Goal: Task Accomplishment & Management: Use online tool/utility

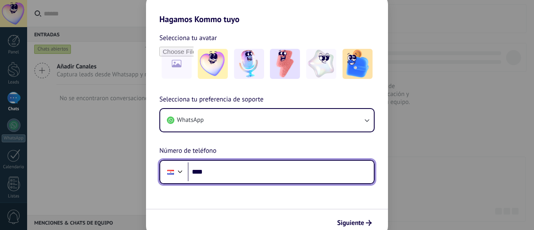
click at [254, 171] on input "****" at bounding box center [281, 171] width 186 height 19
type input "**********"
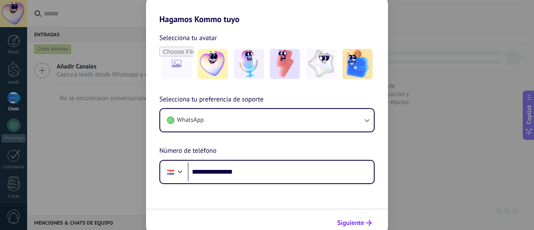
click at [367, 222] on use "submit" at bounding box center [369, 223] width 6 height 6
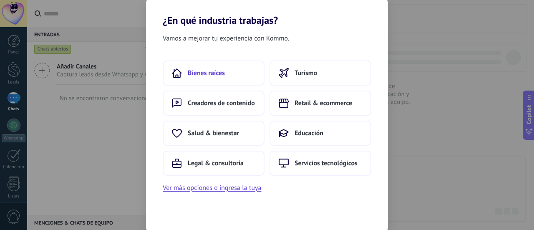
click at [218, 82] on button "Bienes raíces" at bounding box center [214, 73] width 102 height 25
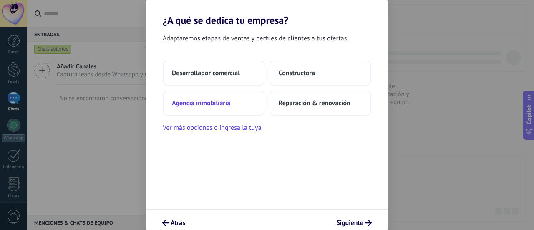
click at [199, 99] on span "Agencia inmobiliaria" at bounding box center [201, 103] width 58 height 8
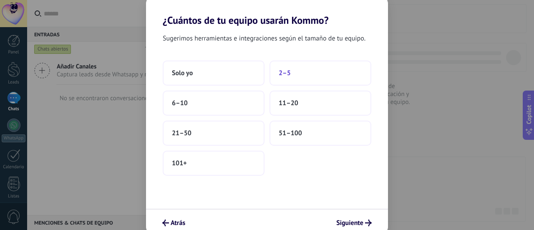
click at [302, 78] on button "2–5" at bounding box center [321, 73] width 102 height 25
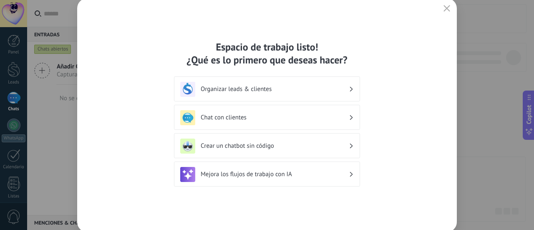
click at [272, 91] on h3 "Organizar leads & clientes" at bounding box center [275, 89] width 148 height 8
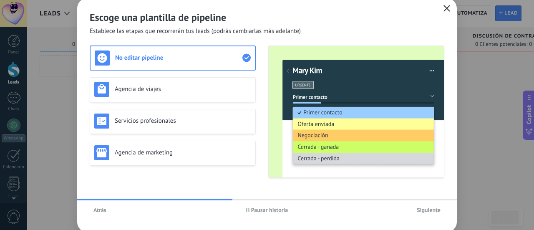
click at [445, 11] on span "button" at bounding box center [447, 9] width 7 height 8
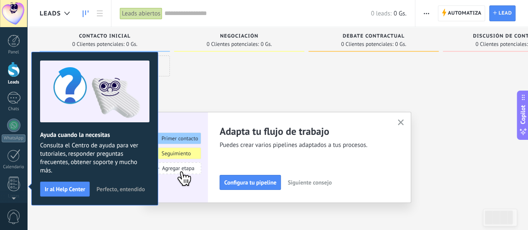
click at [121, 192] on span "Perfecto, entendido" at bounding box center [120, 189] width 48 height 6
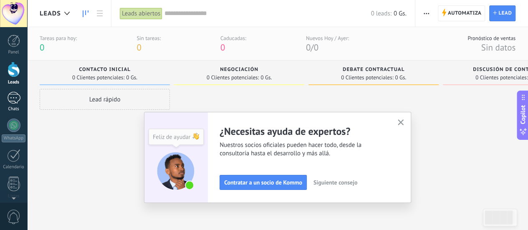
click at [17, 103] on div at bounding box center [13, 98] width 13 height 12
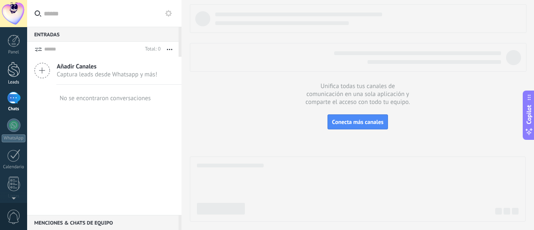
click at [12, 72] on div at bounding box center [14, 69] width 13 height 15
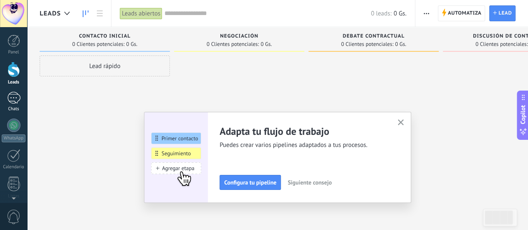
click at [13, 99] on div at bounding box center [13, 98] width 13 height 12
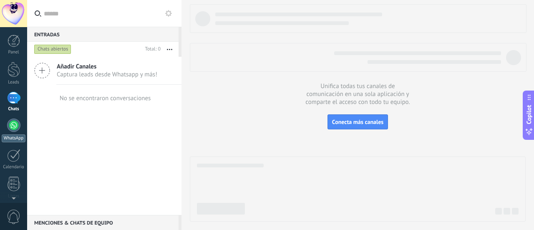
click at [5, 125] on link "WhatsApp" at bounding box center [13, 131] width 27 height 24
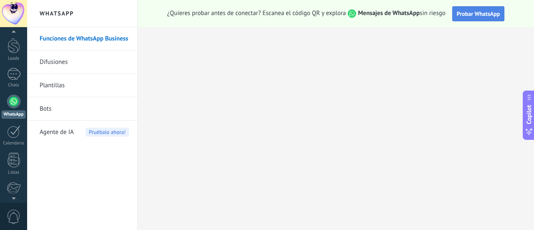
drag, startPoint x: 497, startPoint y: 16, endPoint x: 492, endPoint y: 15, distance: 5.9
click at [497, 16] on span "Probar WhatsApp" at bounding box center [478, 14] width 43 height 8
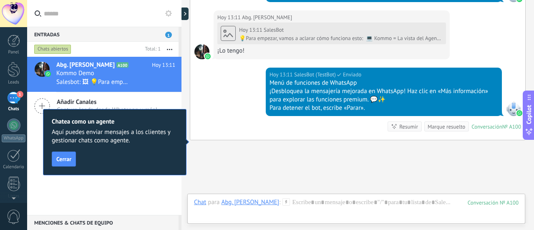
scroll to position [469, 0]
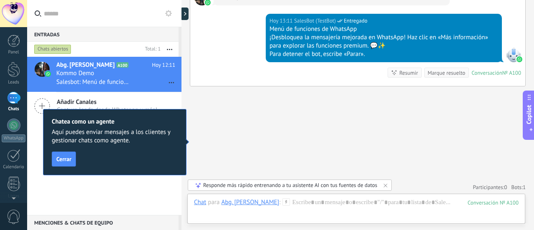
click at [19, 29] on div "Panel Leads 1 Chats WhatsApp Clientes" at bounding box center [27, 115] width 54 height 176
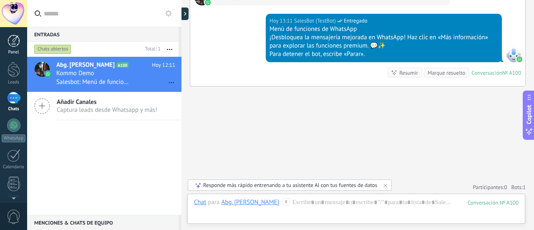
click at [17, 42] on div at bounding box center [14, 41] width 13 height 13
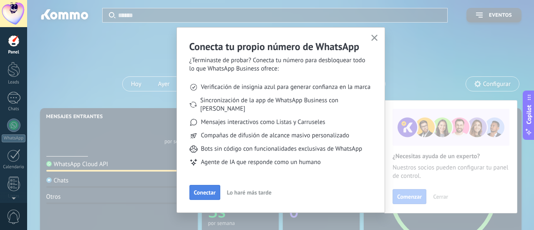
click at [195, 189] on span "Conectar" at bounding box center [205, 192] width 22 height 6
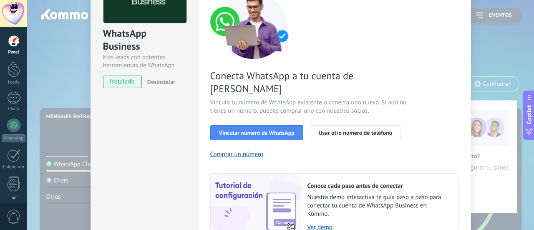
scroll to position [15, 0]
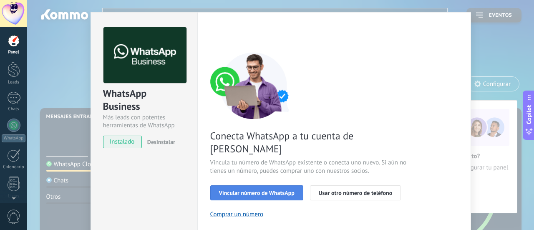
click at [264, 190] on span "Vincular número de WhatsApp" at bounding box center [257, 193] width 76 height 6
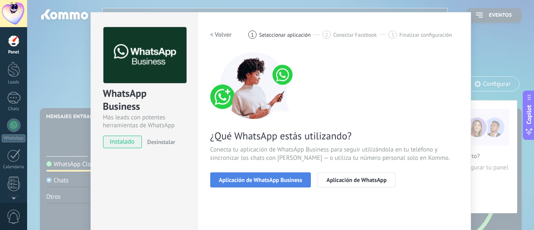
click at [271, 182] on span "Aplicación de WhatsApp Business" at bounding box center [260, 180] width 83 height 6
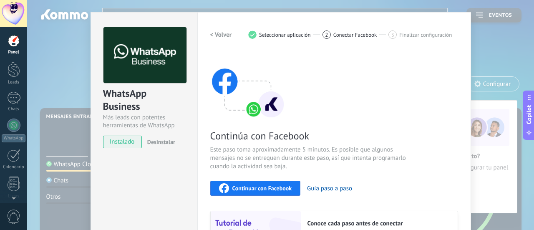
click at [276, 184] on div "Continuar con Facebook" at bounding box center [255, 188] width 73 height 10
drag, startPoint x: 405, startPoint y: 117, endPoint x: 340, endPoint y: 97, distance: 68.1
click at [385, 112] on div "Continúa con Facebook Este paso toma aproximadamente 5 minutos. Es posible que …" at bounding box center [334, 164] width 248 height 225
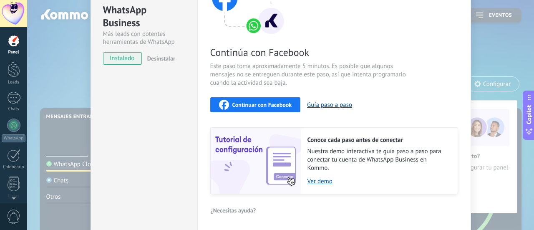
scroll to position [57, 0]
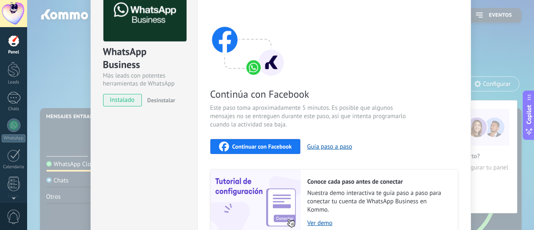
click at [263, 139] on div "Continuar con Facebook Guía paso a paso" at bounding box center [334, 146] width 248 height 15
click at [258, 144] on span "Continuar con Facebook" at bounding box center [262, 147] width 60 height 6
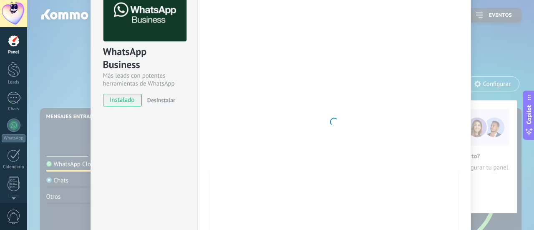
click at [299, 139] on div at bounding box center [334, 121] width 248 height 273
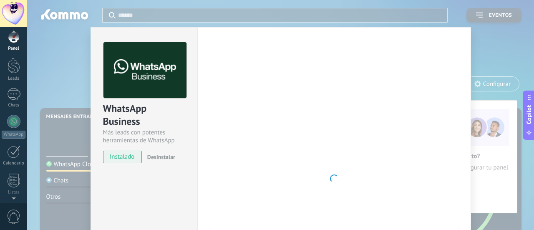
scroll to position [0, 0]
click at [210, 121] on div at bounding box center [334, 178] width 248 height 273
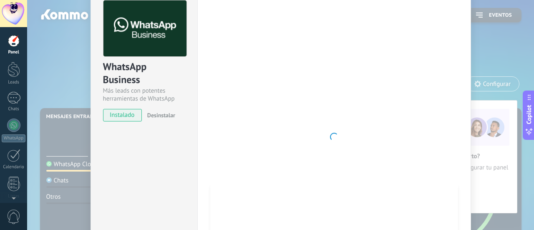
scroll to position [42, 0]
click at [522, 134] on div "WhatsApp Business Más leads con potentes herramientas de WhatsApp instalado Des…" at bounding box center [280, 115] width 507 height 230
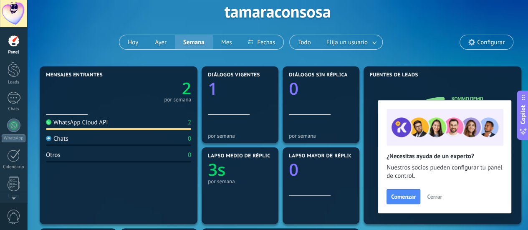
click at [169, 126] on div "WhatsApp Cloud API 2" at bounding box center [118, 124] width 145 height 11
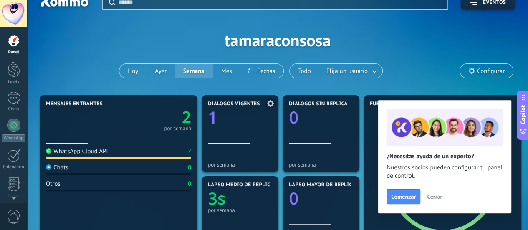
scroll to position [0, 0]
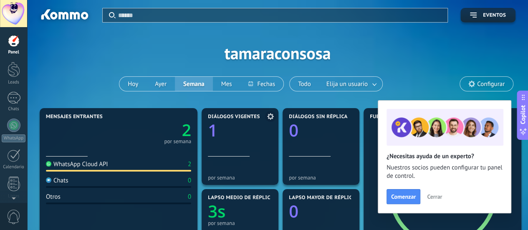
click at [231, 110] on section "Diálogos vigentes 1 por semana" at bounding box center [240, 146] width 77 height 77
drag, startPoint x: 244, startPoint y: 136, endPoint x: 309, endPoint y: 136, distance: 65.5
click at [243, 136] on div "Diálogos vigentes 1" at bounding box center [240, 135] width 64 height 43
click at [435, 197] on span "Cerrar" at bounding box center [434, 197] width 15 height 6
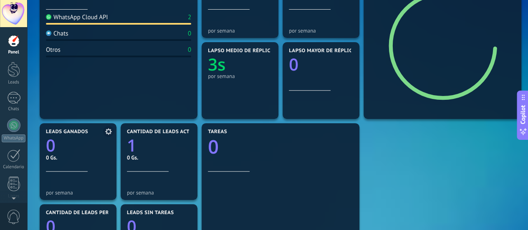
scroll to position [209, 0]
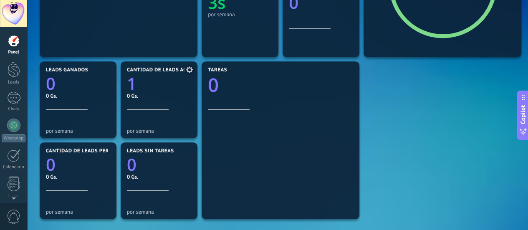
click at [134, 88] on text "1" at bounding box center [132, 83] width 10 height 23
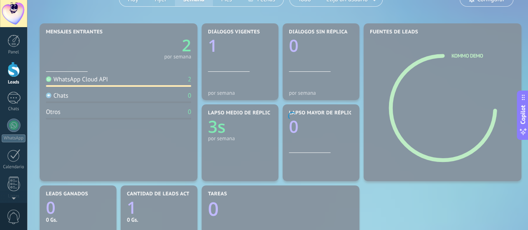
scroll to position [83, 0]
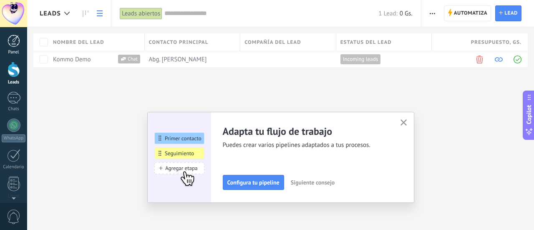
click at [14, 47] on link "Panel" at bounding box center [13, 45] width 27 height 20
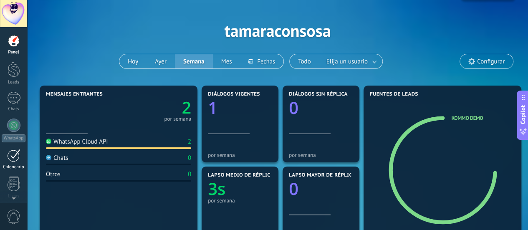
scroll to position [42, 0]
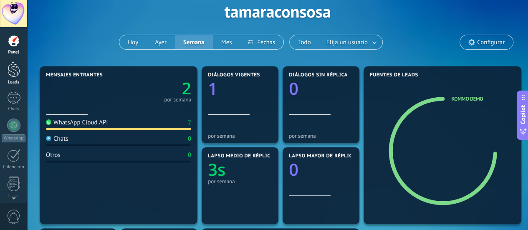
click at [7, 71] on link "Leads" at bounding box center [13, 73] width 27 height 23
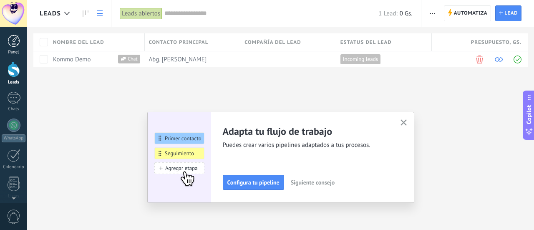
click at [13, 47] on link "Panel" at bounding box center [13, 45] width 27 height 20
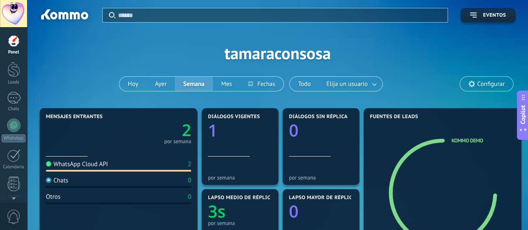
click at [471, 85] on icon at bounding box center [471, 84] width 7 height 7
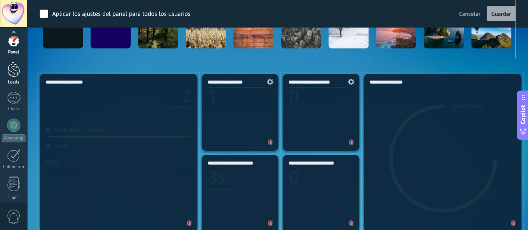
click at [12, 71] on div at bounding box center [14, 69] width 13 height 15
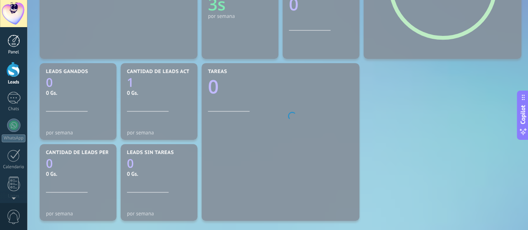
scroll to position [165, 0]
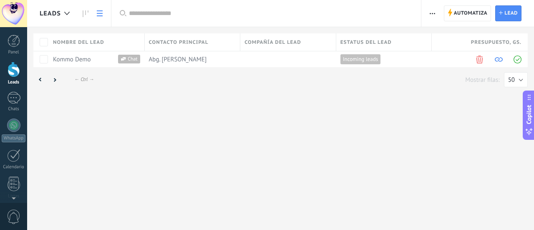
click at [13, 34] on div "Panel Leads 1 Chats WhatsApp Clientes" at bounding box center [27, 115] width 54 height 176
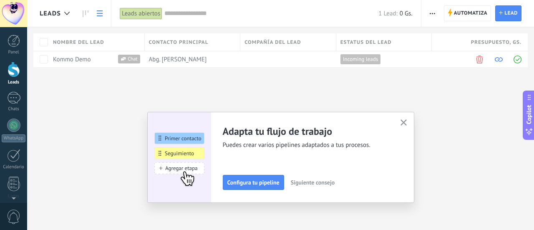
drag, startPoint x: 410, startPoint y: 117, endPoint x: 405, endPoint y: 121, distance: 6.6
click at [408, 119] on div "Adapta tu flujo de trabajo Puedes crear varios pipelines adaptados a tus proces…" at bounding box center [280, 157] width 267 height 91
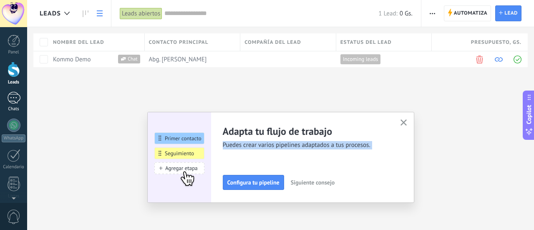
click at [12, 103] on div "1" at bounding box center [13, 98] width 13 height 12
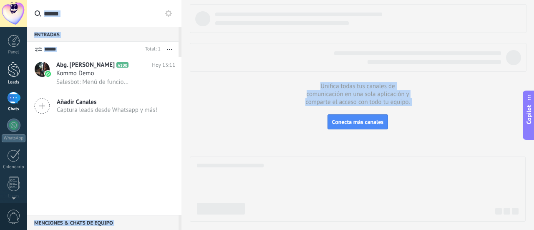
click at [9, 69] on div at bounding box center [14, 69] width 13 height 15
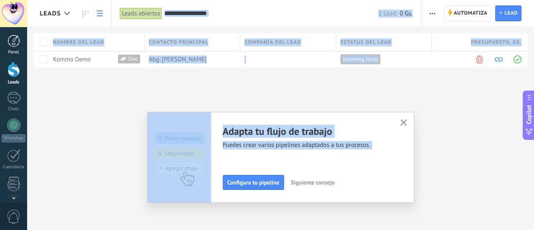
click at [14, 40] on div at bounding box center [14, 41] width 13 height 13
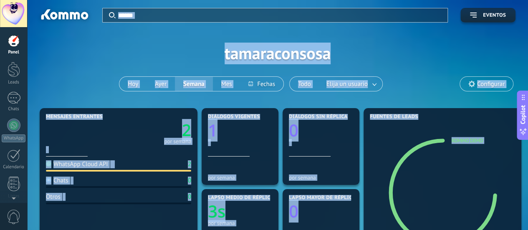
click at [427, 68] on div "Aplicar Eventos tamaraconsosa [DATE] [DATE] Semana Mes Todo Elija un usuario Co…" at bounding box center [278, 53] width 476 height 106
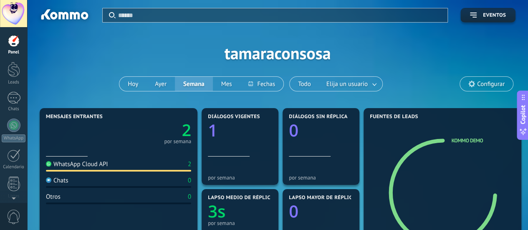
click at [477, 81] on span "Configurar" at bounding box center [491, 84] width 28 height 7
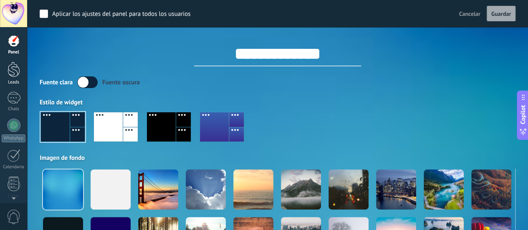
drag, startPoint x: 1, startPoint y: 60, endPoint x: 5, endPoint y: 72, distance: 12.8
click at [2, 66] on div "Panel Leads 1 Chats WhatsApp Clientes" at bounding box center [13, 177] width 27 height 285
drag, startPoint x: 9, startPoint y: 78, endPoint x: 25, endPoint y: 64, distance: 22.2
click at [9, 79] on link "Leads" at bounding box center [13, 73] width 27 height 23
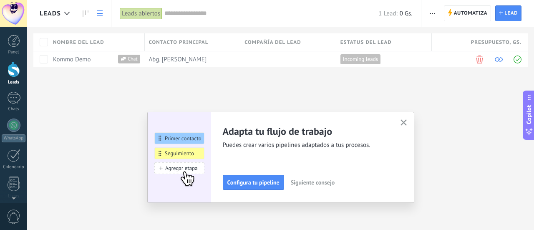
click at [404, 122] on use "button" at bounding box center [404, 122] width 6 height 6
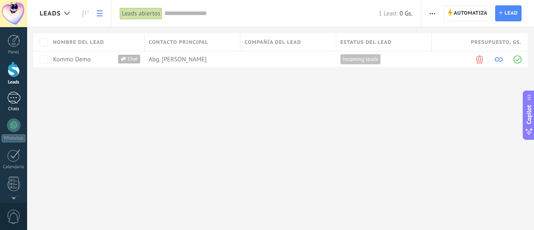
click at [0, 96] on link "1 Chats" at bounding box center [13, 102] width 27 height 20
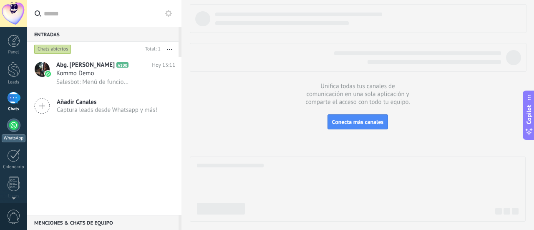
click at [8, 131] on link "WhatsApp" at bounding box center [13, 131] width 27 height 24
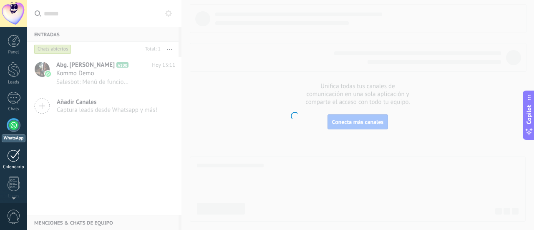
scroll to position [24, 0]
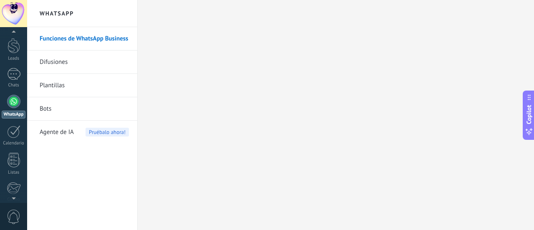
click at [129, 40] on body ".abccls-1,.abccls-2{fill-rule:evenodd}.abccls-2{fill:#fff} .abfcls-1{fill:none}…" at bounding box center [267, 115] width 534 height 230
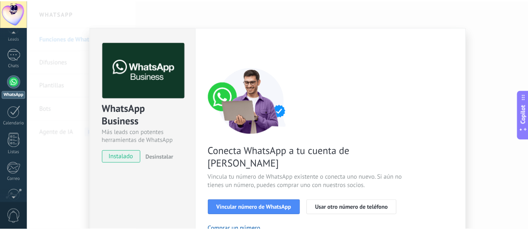
scroll to position [116, 0]
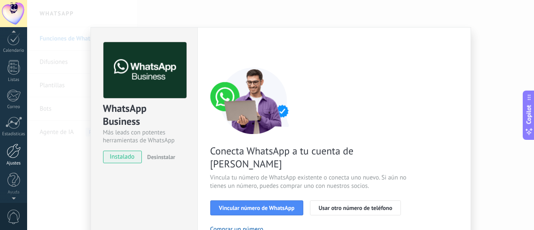
click at [19, 154] on div at bounding box center [14, 151] width 14 height 15
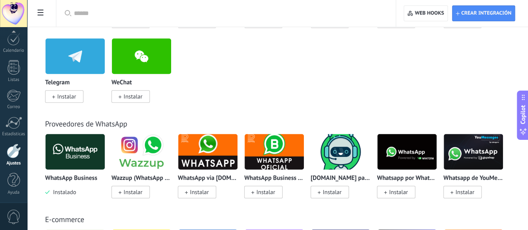
scroll to position [6, 0]
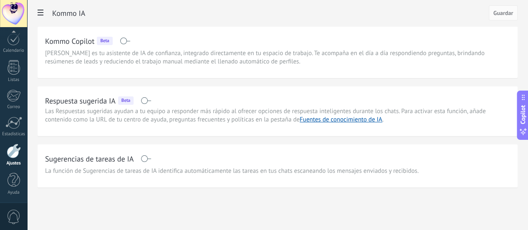
scroll to position [6, 0]
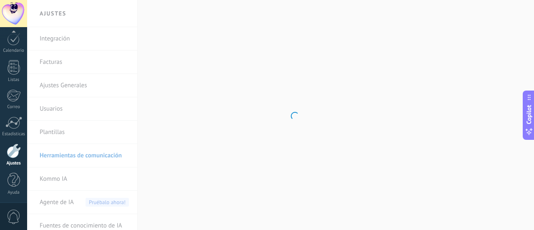
drag, startPoint x: 94, startPoint y: 76, endPoint x: 94, endPoint y: 83, distance: 6.7
click at [95, 77] on body ".abccls-1,.abccls-2{fill-rule:evenodd}.abccls-2{fill:#fff} .abfcls-1{fill:none}…" at bounding box center [267, 115] width 534 height 230
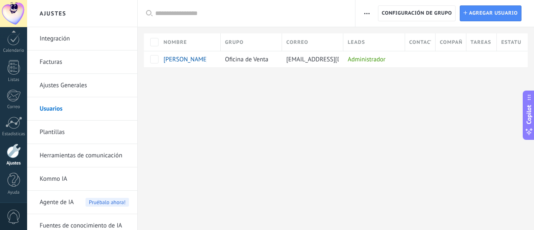
click at [91, 135] on link "Plantillas" at bounding box center [84, 132] width 89 height 23
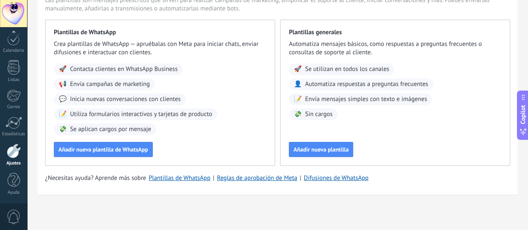
scroll to position [6, 0]
drag, startPoint x: 87, startPoint y: 169, endPoint x: 93, endPoint y: 168, distance: 6.3
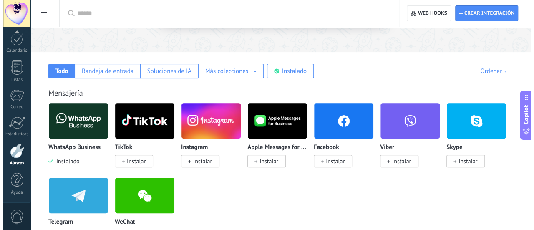
scroll to position [125, 0]
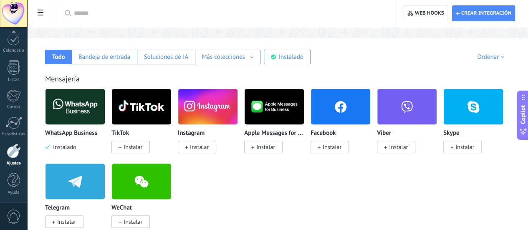
click at [216, 141] on span "Instalar" at bounding box center [197, 147] width 38 height 13
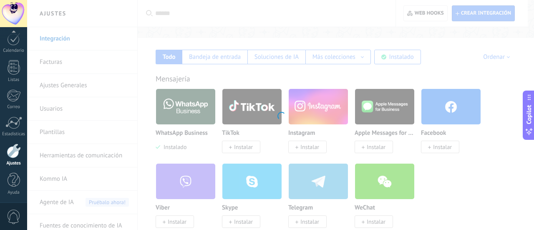
click at [307, 148] on div "Instagram Obtén leads de Instagram y mantente conectado sin salir de Kommo Inst…" at bounding box center [280, 115] width 507 height 230
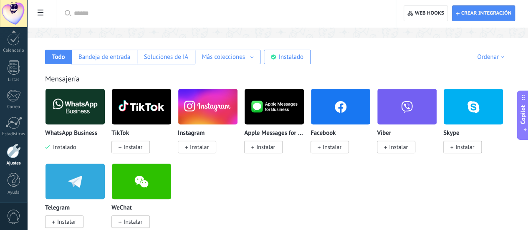
click at [209, 149] on span "Instalar" at bounding box center [199, 147] width 19 height 8
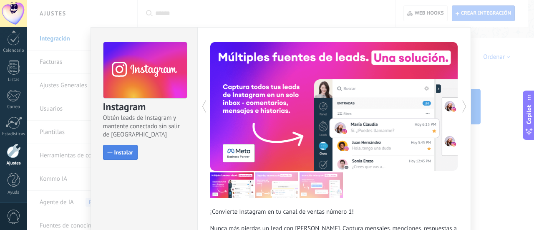
click at [111, 152] on span "Instalar" at bounding box center [120, 152] width 25 height 6
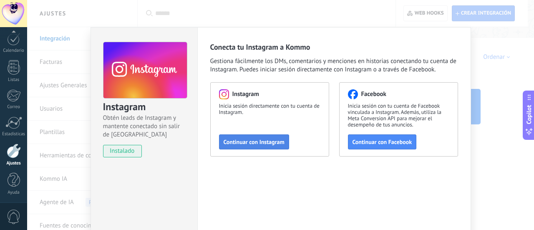
click at [265, 144] on span "Continuar con Instagram" at bounding box center [254, 142] width 61 height 6
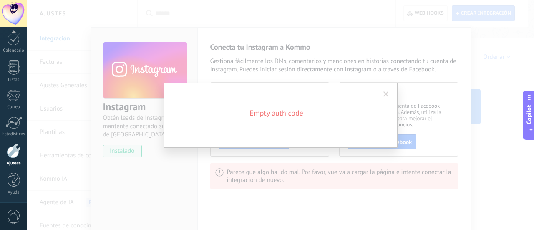
click at [381, 93] on span at bounding box center [386, 94] width 14 height 14
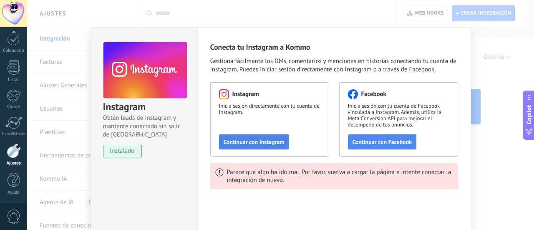
click at [233, 143] on span "Continuar con Instagram" at bounding box center [254, 142] width 61 height 6
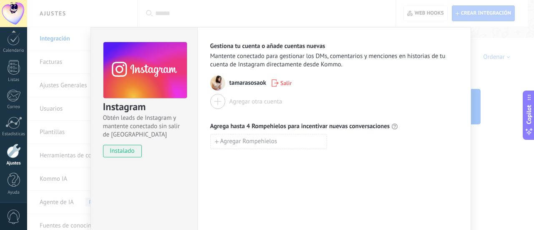
click at [214, 99] on div at bounding box center [217, 101] width 15 height 15
click at [212, 105] on div at bounding box center [217, 101] width 15 height 15
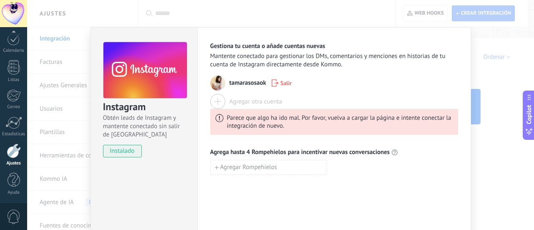
click at [252, 83] on span "tamarasosaok" at bounding box center [247, 83] width 37 height 8
click at [281, 85] on span "Salir" at bounding box center [285, 83] width 11 height 6
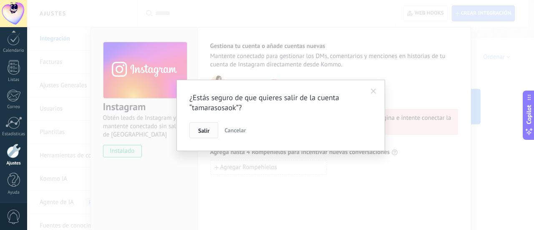
click at [213, 129] on button "Salir" at bounding box center [203, 130] width 29 height 16
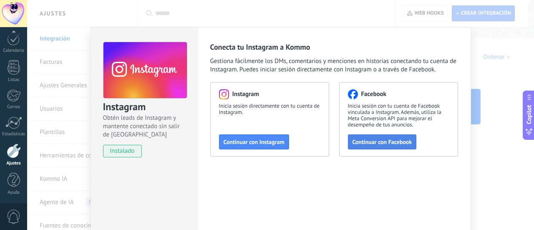
click at [379, 143] on span "Continuar con Facebook" at bounding box center [383, 142] width 60 height 6
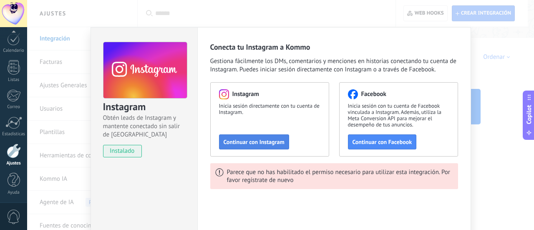
click at [300, 171] on div "Parece que no has habilitado el permiso necesario para utilizar esta integració…" at bounding box center [340, 176] width 226 height 16
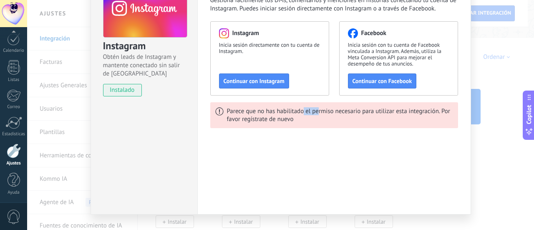
scroll to position [77, 0]
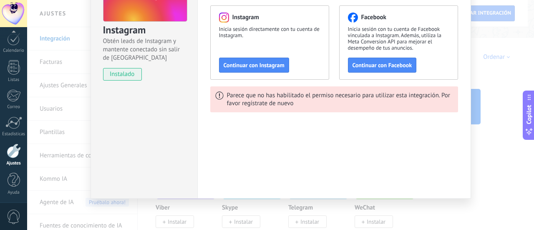
drag, startPoint x: 56, startPoint y: 60, endPoint x: 59, endPoint y: 68, distance: 9.2
click at [56, 60] on div "Instagram Obtén leads de Instagram y mantente conectado sin salir de Kommo inst…" at bounding box center [280, 115] width 507 height 230
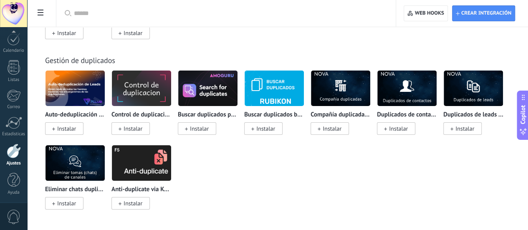
scroll to position [3547, 0]
click at [195, 13] on input "text" at bounding box center [229, 13] width 310 height 9
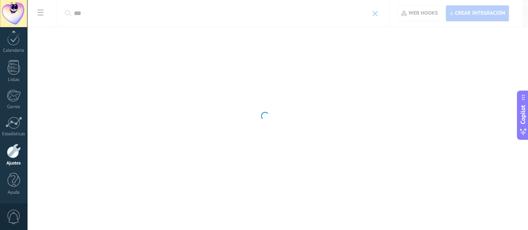
scroll to position [0, 0]
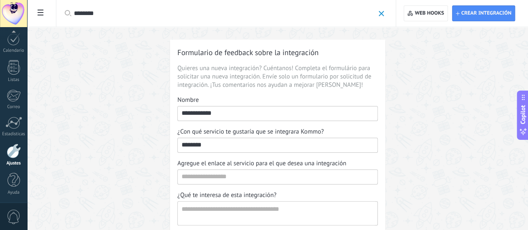
type input "********"
drag, startPoint x: 176, startPoint y: 107, endPoint x: 171, endPoint y: 88, distance: 18.9
click at [177, 106] on div "**********" at bounding box center [277, 213] width 501 height 373
click at [383, 13] on span at bounding box center [380, 13] width 5 height 5
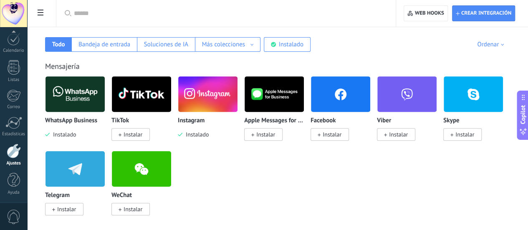
scroll to position [125, 0]
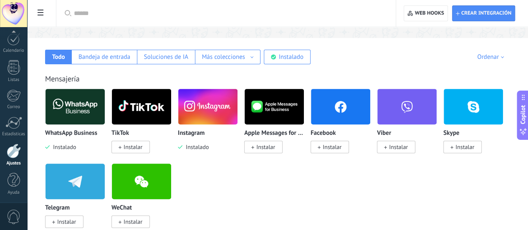
click at [105, 113] on img at bounding box center [74, 106] width 59 height 40
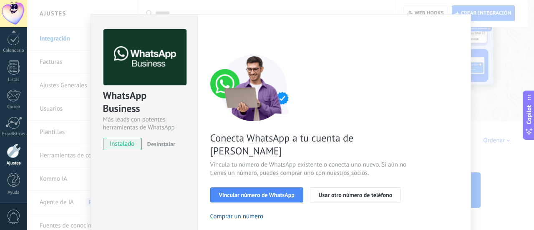
scroll to position [0, 0]
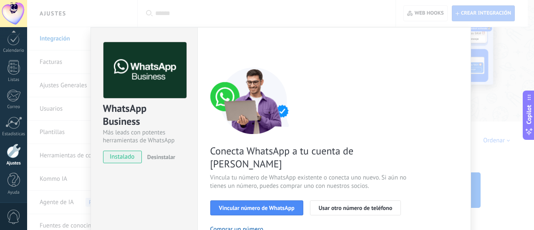
drag, startPoint x: 365, startPoint y: 101, endPoint x: 348, endPoint y: 102, distance: 16.3
click at [354, 103] on div "Conecta WhatsApp a tu cuenta de Kommo Vincula tu número de WhatsApp existente o…" at bounding box center [334, 191] width 248 height 248
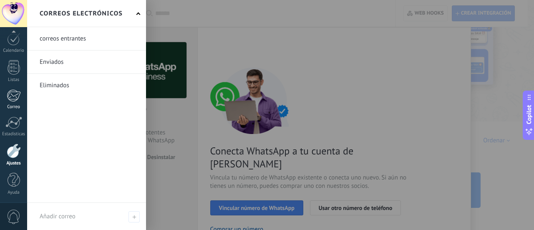
click at [14, 96] on div at bounding box center [14, 95] width 14 height 13
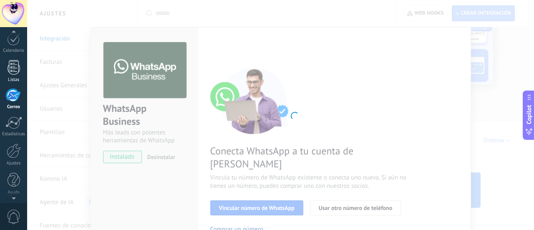
scroll to position [111, 0]
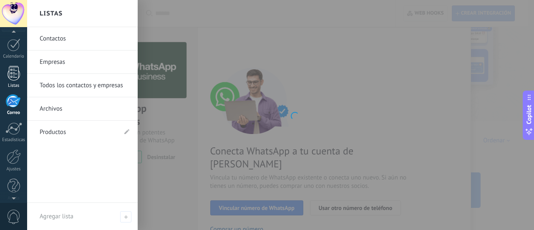
drag, startPoint x: 19, startPoint y: 71, endPoint x: 15, endPoint y: 82, distance: 11.9
click at [19, 71] on div at bounding box center [14, 73] width 13 height 15
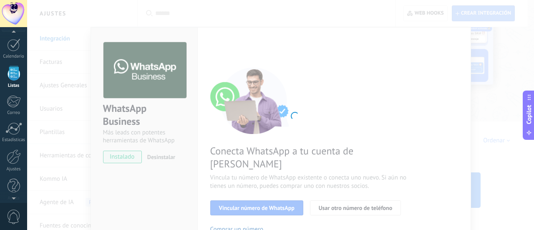
scroll to position [81, 0]
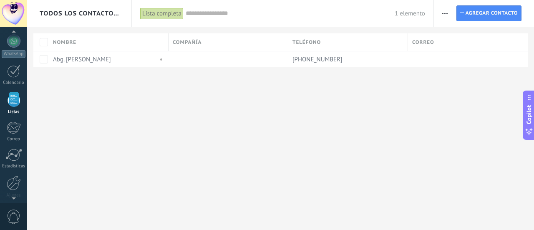
scroll to position [81, 0]
drag, startPoint x: 227, startPoint y: 148, endPoint x: 43, endPoint y: 138, distance: 185.1
click at [224, 148] on div "Todos los contactos y empresas Lista completa Aplicar 1 elemento Lista completa…" at bounding box center [280, 115] width 507 height 230
drag, startPoint x: 3, startPoint y: 90, endPoint x: 15, endPoint y: 82, distance: 13.9
click at [6, 89] on div "Panel Leads 1 Chats WhatsApp Clientes" at bounding box center [13, 95] width 27 height 285
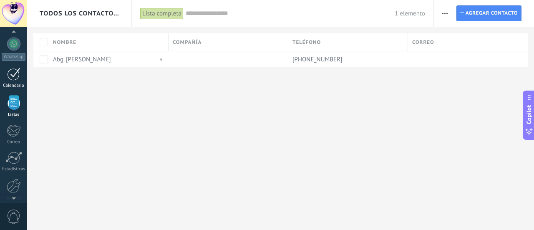
click at [18, 76] on div at bounding box center [13, 74] width 13 height 13
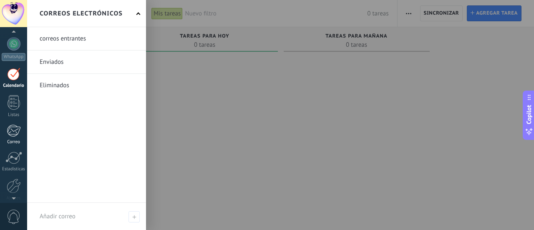
click at [15, 133] on div at bounding box center [14, 130] width 14 height 13
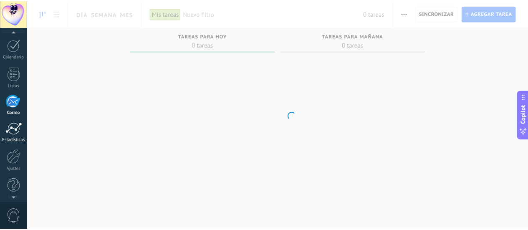
scroll to position [111, 0]
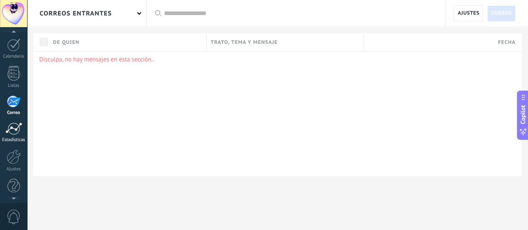
click at [8, 122] on div at bounding box center [13, 128] width 17 height 13
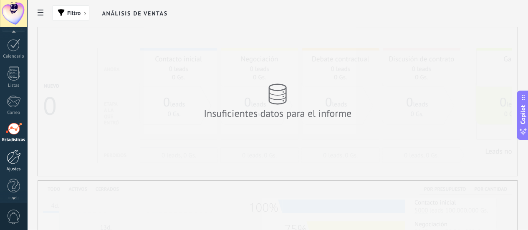
click at [6, 162] on link "Ajustes" at bounding box center [13, 160] width 27 height 23
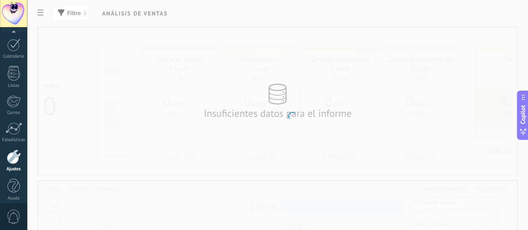
scroll to position [116, 0]
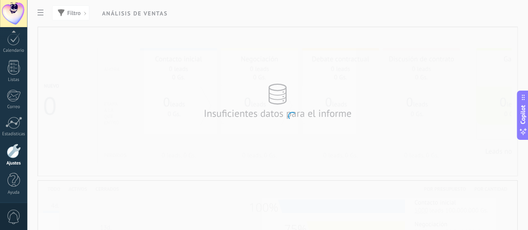
click at [17, 153] on div at bounding box center [14, 151] width 14 height 15
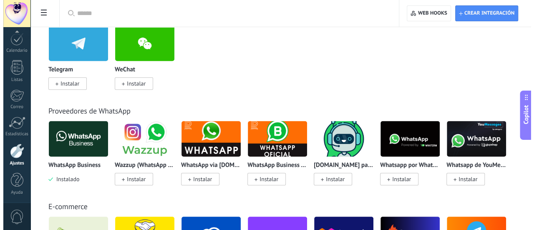
scroll to position [250, 0]
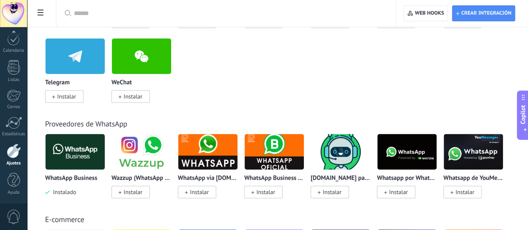
drag, startPoint x: 199, startPoint y: 121, endPoint x: 202, endPoint y: 130, distance: 9.8
click at [127, 123] on link "Proveedores de WhatsApp" at bounding box center [86, 124] width 82 height 10
click at [105, 141] on img at bounding box center [74, 151] width 59 height 40
click at [105, 145] on img at bounding box center [74, 151] width 59 height 40
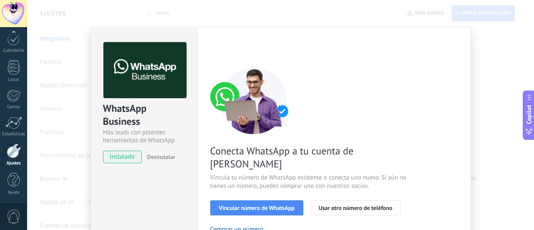
scroll to position [83, 0]
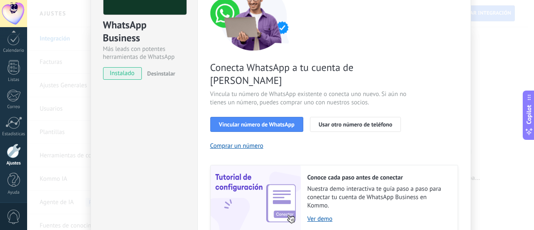
click at [328, 127] on div "Conecta WhatsApp a tu cuenta de Kommo Vincula tu número de WhatsApp existente o…" at bounding box center [334, 108] width 248 height 248
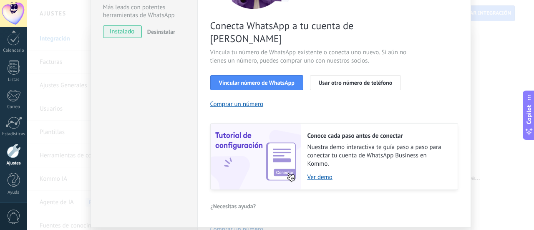
scroll to position [140, 0]
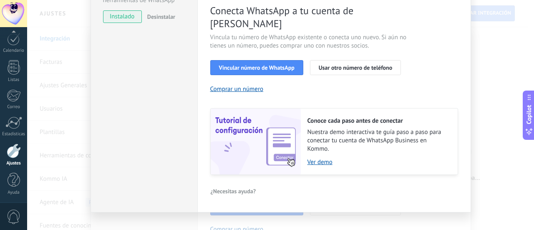
click at [502, 73] on div "WhatsApp Business Más leads con potentes herramientas de WhatsApp instalado Des…" at bounding box center [280, 115] width 507 height 230
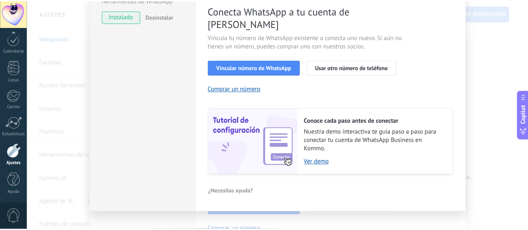
scroll to position [0, 0]
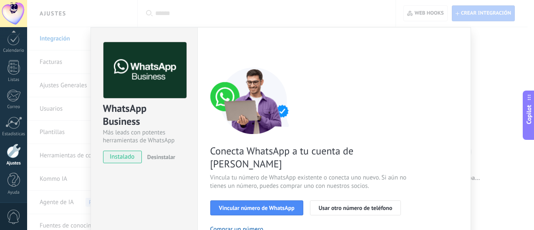
click at [391, 55] on div "< Volver 1 Seleccionar aplicación 2 Conectar Facebook 3 Finalizar configuración" at bounding box center [334, 49] width 248 height 15
click at [491, 67] on div "WhatsApp Business Más leads con potentes herramientas de WhatsApp instalado Des…" at bounding box center [280, 115] width 507 height 230
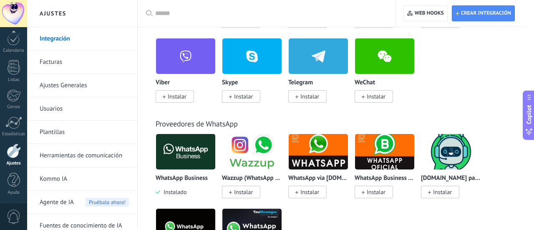
drag, startPoint x: 488, startPoint y: 65, endPoint x: 376, endPoint y: 60, distance: 112.4
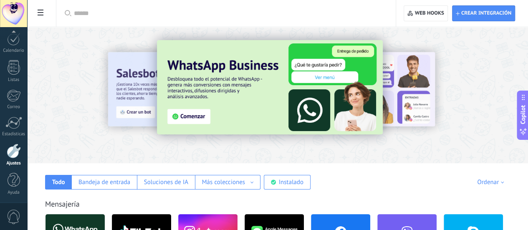
scroll to position [6, 0]
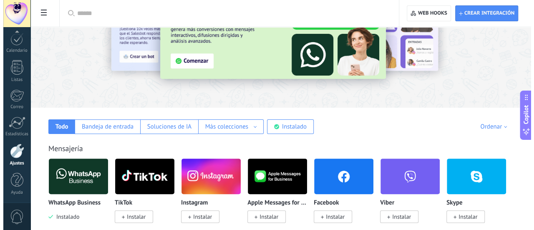
scroll to position [125, 0]
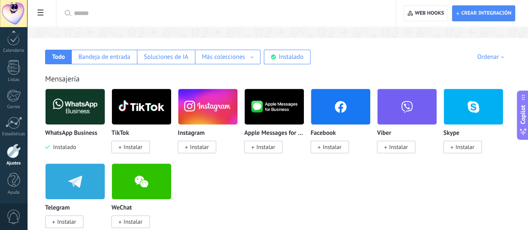
click at [370, 103] on img at bounding box center [340, 106] width 59 height 40
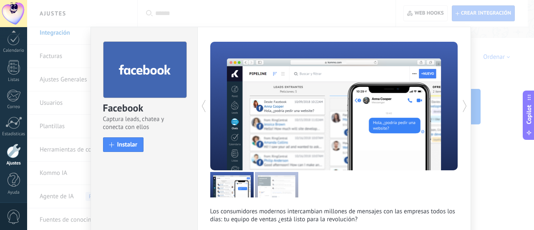
scroll to position [0, 0]
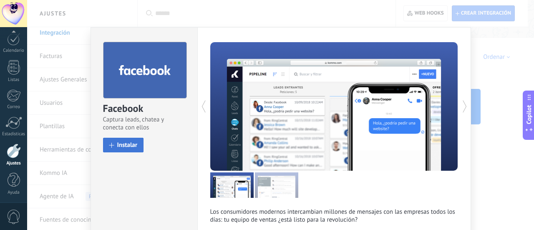
click at [126, 150] on button "Instalar" at bounding box center [123, 145] width 41 height 15
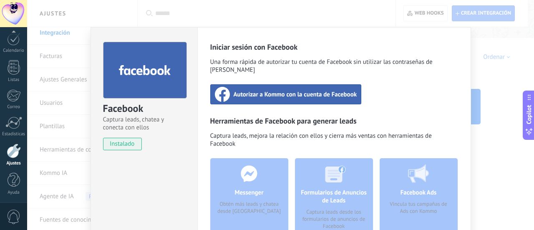
click at [253, 90] on span "Autorizar a Kommo con la cuenta de Facebook" at bounding box center [296, 94] width 124 height 8
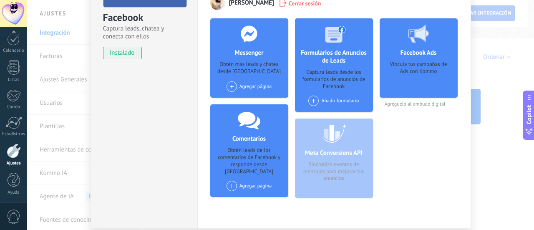
scroll to position [37, 0]
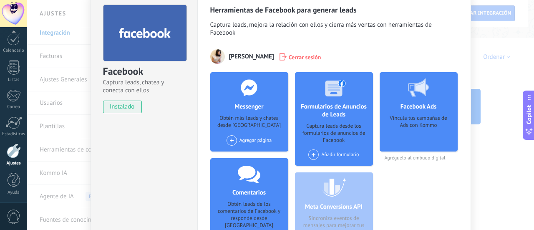
click at [509, 202] on div "Facebook Captura leads, chatea y conecta con ellos instalado Desinstalar Herram…" at bounding box center [280, 115] width 507 height 230
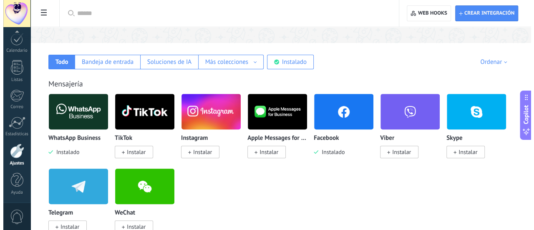
scroll to position [167, 0]
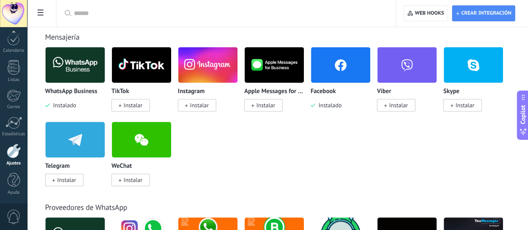
click at [473, 152] on div "WhatsApp Business Instalado TikTok Instalar Instagram Instalar Apple Messages f…" at bounding box center [282, 121] width 474 height 149
click at [370, 62] on img at bounding box center [340, 65] width 59 height 40
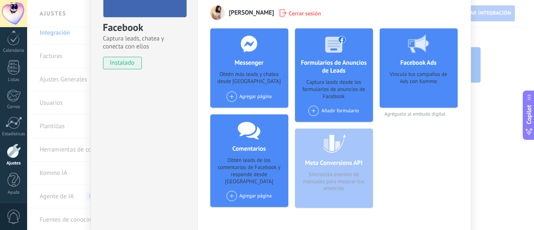
scroll to position [121, 0]
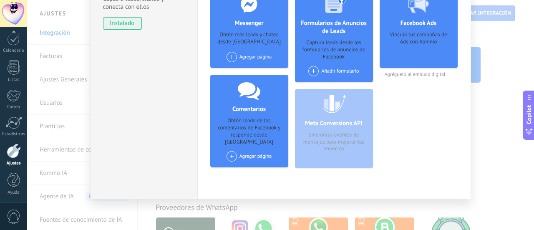
click at [309, 120] on div "Meta Conversions API Sincroniza eventos de mensajes para mejorar tus anuncios" at bounding box center [334, 128] width 78 height 79
click at [421, 141] on div "Facebook Ads Vincula tus campañas de Ads con Kommo Agréguelo al embudo digital" at bounding box center [419, 82] width 78 height 186
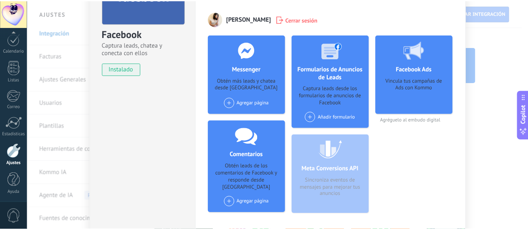
scroll to position [0, 0]
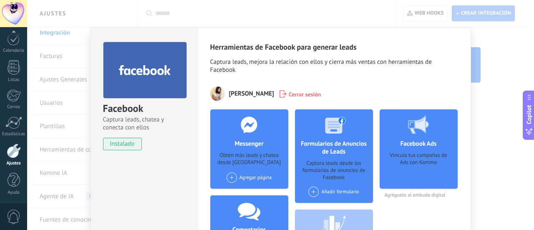
click at [520, 57] on div "Facebook Captura leads, chatea y conecta con ellos instalado Desinstalar Herram…" at bounding box center [280, 115] width 507 height 230
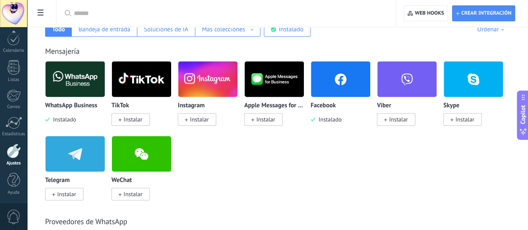
scroll to position [125, 0]
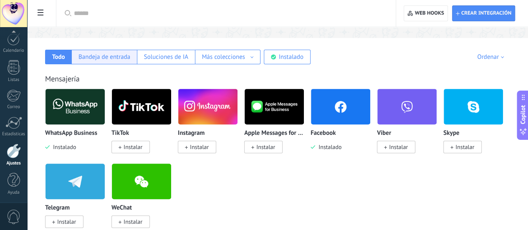
drag, startPoint x: 206, startPoint y: 56, endPoint x: 217, endPoint y: 58, distance: 11.0
click at [130, 57] on div "Bandeja de entrada" at bounding box center [104, 57] width 52 height 8
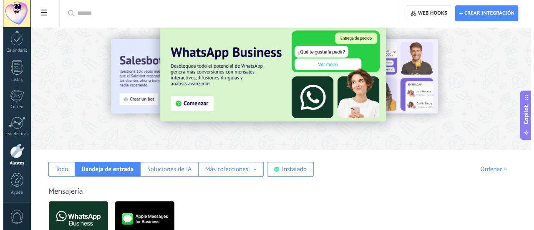
scroll to position [0, 0]
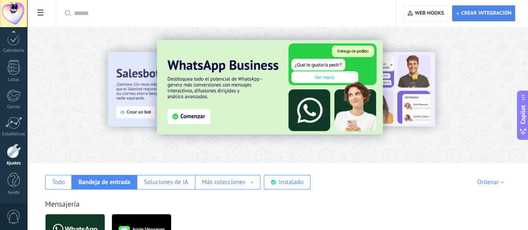
click at [462, 18] on span "Crear integración" at bounding box center [483, 13] width 55 height 15
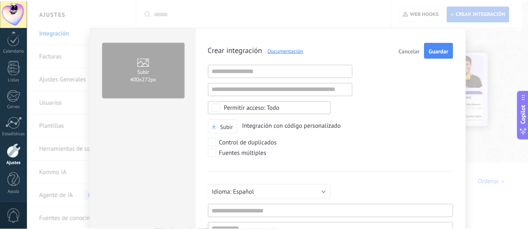
scroll to position [8, 0]
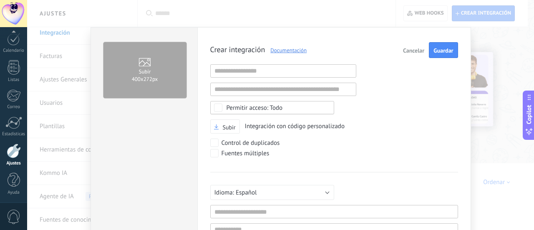
drag, startPoint x: 441, startPoint y: 144, endPoint x: 462, endPoint y: 134, distance: 23.3
click at [457, 136] on div "Crear integración Documentación Cancelar Guardar URL inválida URL inválida Ning…" at bounding box center [334, 165] width 274 height 277
click at [405, 48] on span "Cancelar" at bounding box center [413, 51] width 21 height 6
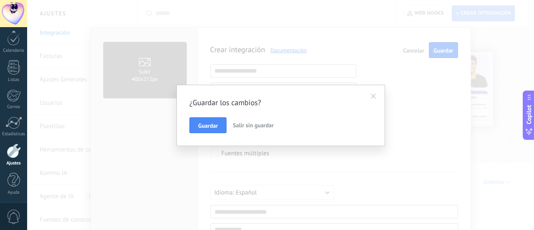
click at [198, 125] on button "Guardar" at bounding box center [207, 125] width 37 height 16
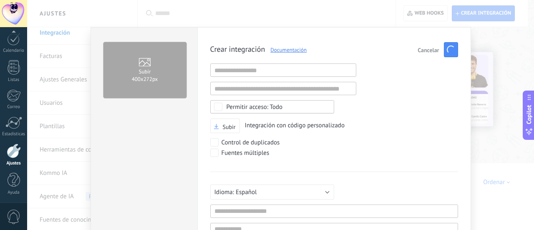
click at [31, 63] on div "Subir 400х272px Crear integración Documentación Cancelar Guardar URL inválida U…" at bounding box center [280, 115] width 507 height 230
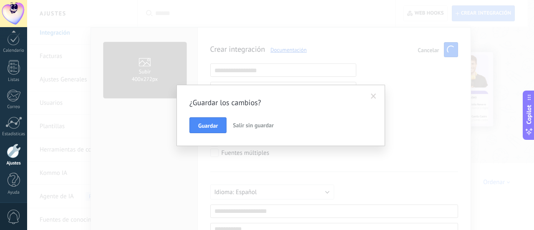
drag, startPoint x: 223, startPoint y: 80, endPoint x: 270, endPoint y: 83, distance: 47.3
click at [263, 83] on div "¿Guardar los cambios? Guardar Salir sin guardar" at bounding box center [280, 115] width 507 height 230
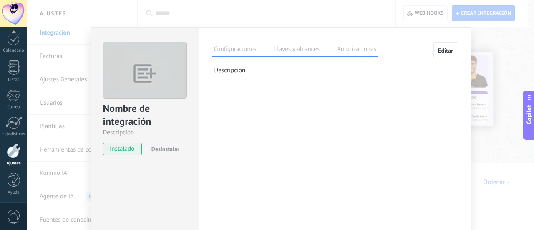
click at [240, 125] on div "Configuraciones Llaves y alcances Autorizaciones Editar Clave secreta: Generar …" at bounding box center [335, 151] width 272 height 248
drag, startPoint x: 15, startPoint y: 44, endPoint x: 11, endPoint y: 58, distance: 14.2
click at [14, 44] on div at bounding box center [13, 39] width 13 height 13
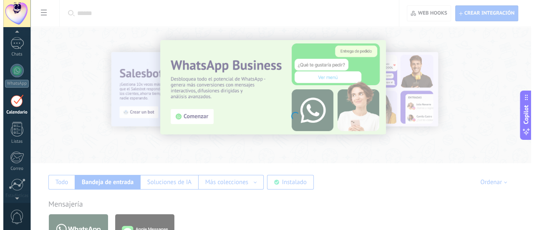
scroll to position [54, 0]
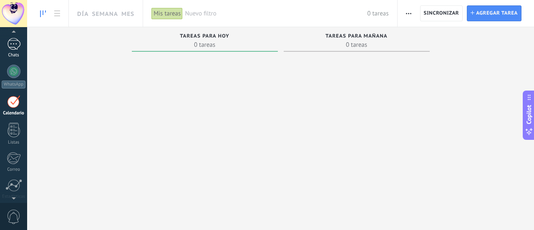
click at [8, 44] on div "1" at bounding box center [13, 44] width 13 height 12
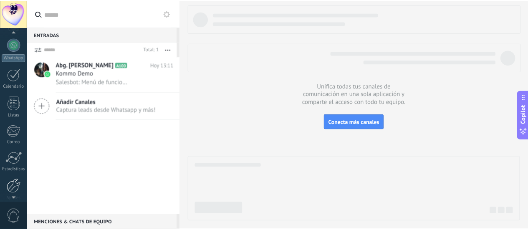
scroll to position [116, 0]
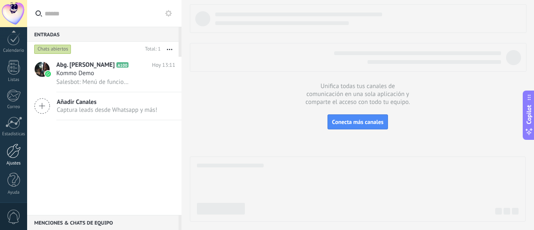
click at [13, 157] on link "Ajustes" at bounding box center [13, 155] width 27 height 23
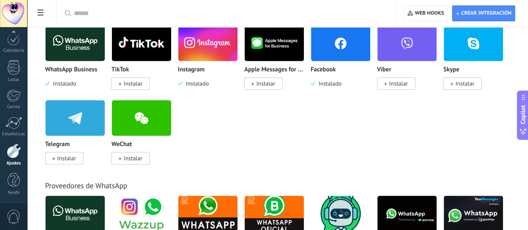
scroll to position [209, 0]
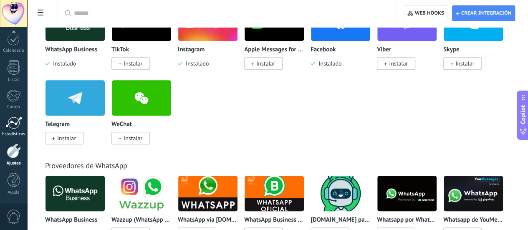
click at [5, 120] on div at bounding box center [13, 122] width 17 height 13
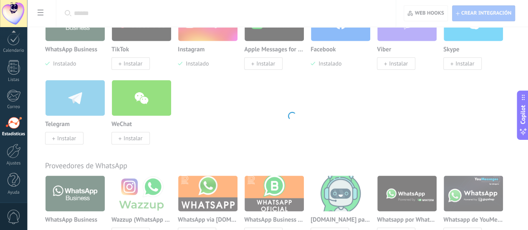
click at [15, 86] on div "Panel Leads 1 Chats WhatsApp Clientes" at bounding box center [13, 60] width 27 height 285
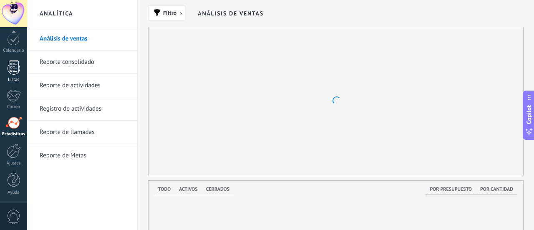
click at [13, 66] on div at bounding box center [14, 67] width 13 height 15
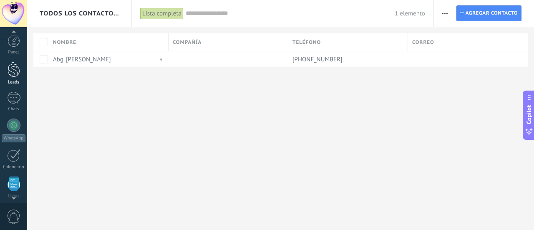
drag, startPoint x: 15, startPoint y: 72, endPoint x: 14, endPoint y: 77, distance: 4.6
click at [14, 73] on div at bounding box center [14, 69] width 13 height 15
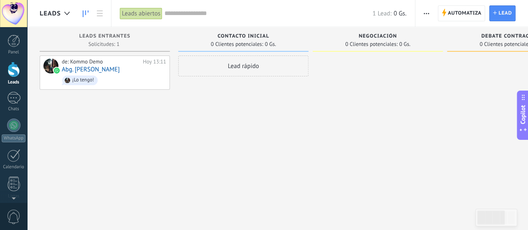
click at [249, 144] on div "Lead rápido" at bounding box center [243, 115] width 130 height 121
click at [242, 71] on div "Lead rápido" at bounding box center [243, 65] width 130 height 21
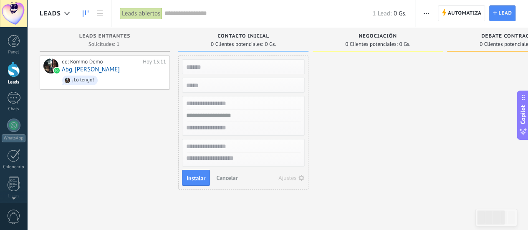
drag, startPoint x: 383, startPoint y: 118, endPoint x: 345, endPoint y: 109, distance: 39.1
click at [383, 118] on div at bounding box center [378, 123] width 130 height 136
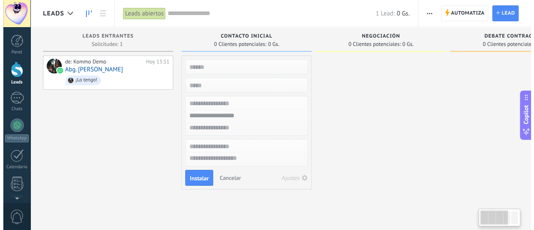
scroll to position [0, 0]
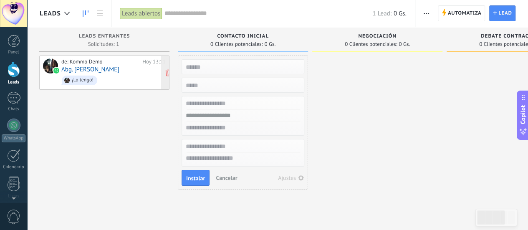
click at [148, 58] on div "Hoy 13:11" at bounding box center [153, 61] width 23 height 7
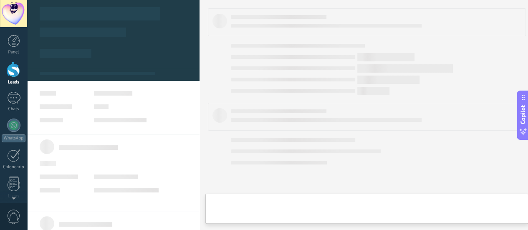
click at [106, 33] on div at bounding box center [83, 32] width 86 height 9
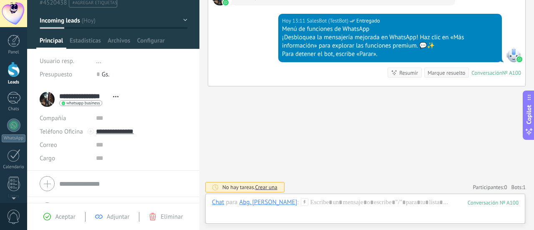
scroll to position [48, 0]
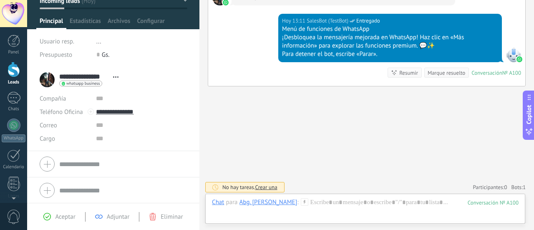
click at [59, 218] on span "Aceptar" at bounding box center [65, 217] width 20 height 8
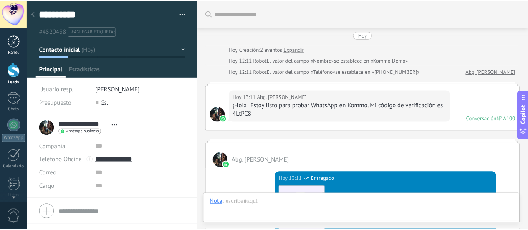
scroll to position [494, 0]
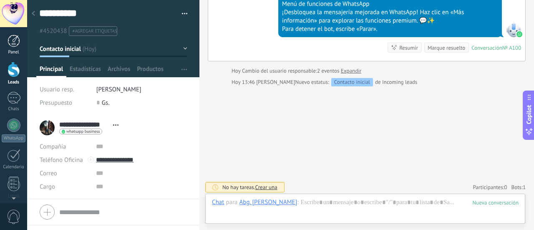
click at [9, 43] on div at bounding box center [14, 41] width 13 height 13
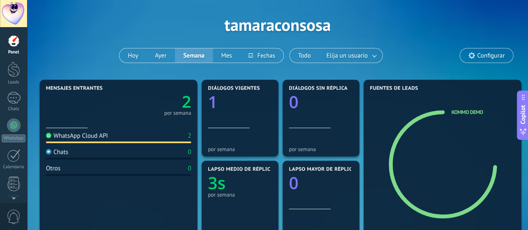
scroll to position [42, 0]
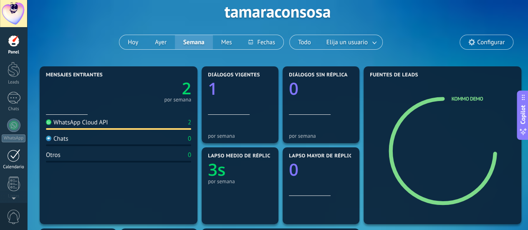
click at [9, 159] on div at bounding box center [13, 155] width 13 height 13
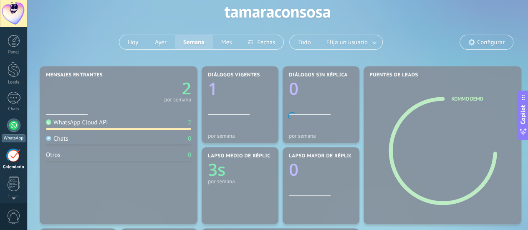
click at [13, 127] on div at bounding box center [13, 125] width 13 height 13
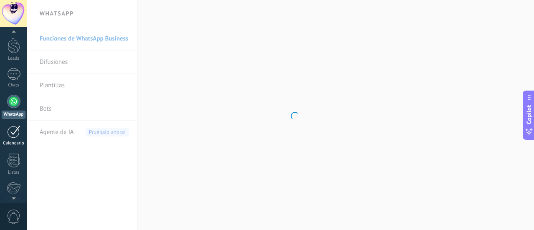
click at [13, 137] on div at bounding box center [13, 131] width 13 height 13
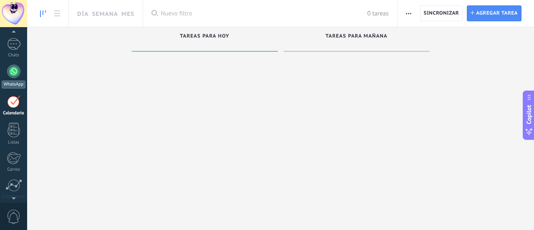
click at [17, 71] on div at bounding box center [13, 71] width 13 height 13
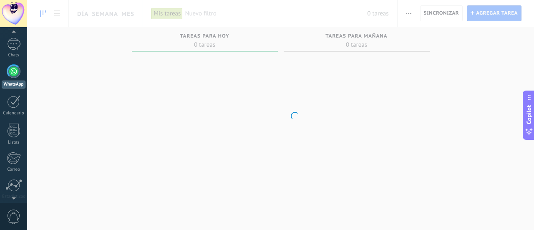
scroll to position [24, 0]
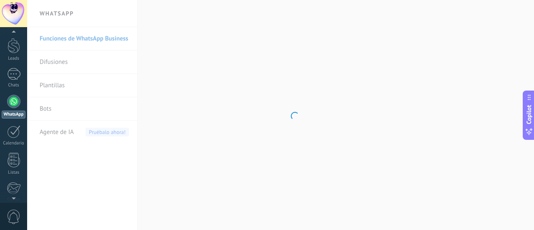
click at [14, 103] on div at bounding box center [13, 101] width 13 height 13
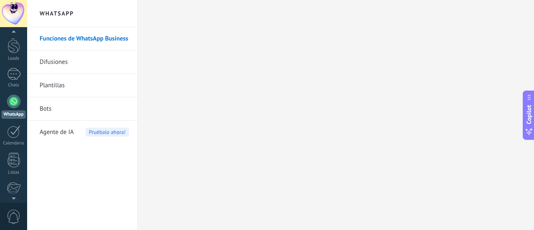
click at [95, 39] on link "Funciones de WhatsApp Business" at bounding box center [84, 38] width 89 height 23
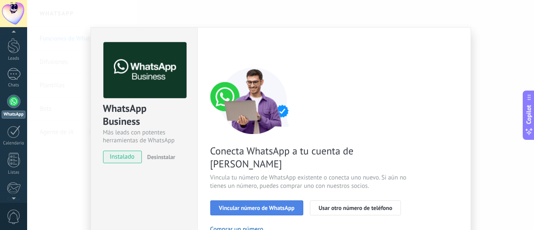
click at [283, 205] on span "Vincular número de WhatsApp" at bounding box center [257, 208] width 76 height 6
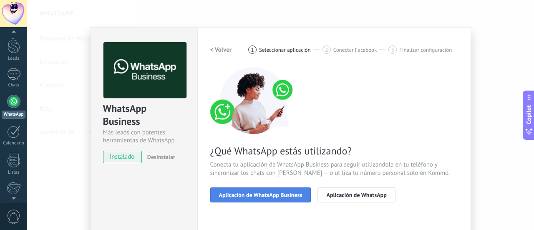
click at [292, 196] on span "Aplicación de WhatsApp Business" at bounding box center [260, 195] width 83 height 6
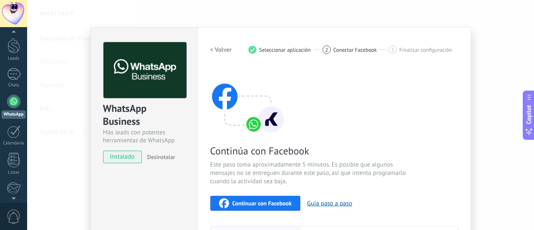
click at [268, 202] on span "Continuar con Facebook" at bounding box center [262, 203] width 60 height 6
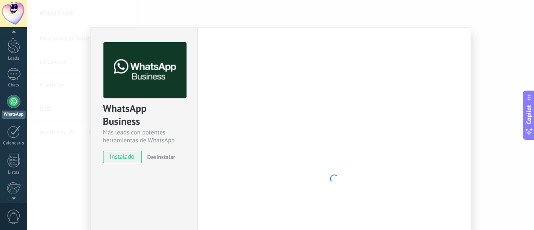
click at [232, 68] on div at bounding box center [334, 178] width 248 height 273
click at [16, 99] on div at bounding box center [13, 101] width 13 height 13
click at [15, 133] on div at bounding box center [13, 131] width 13 height 13
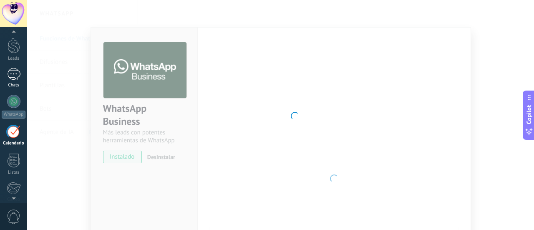
drag, startPoint x: 15, startPoint y: 78, endPoint x: 13, endPoint y: 82, distance: 5.0
click at [15, 78] on div "1" at bounding box center [13, 74] width 13 height 12
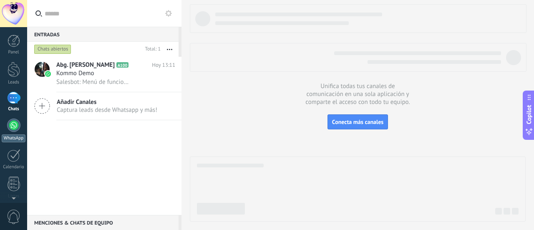
click at [24, 129] on link "WhatsApp" at bounding box center [13, 131] width 27 height 24
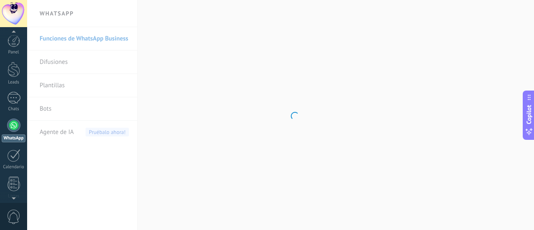
scroll to position [24, 0]
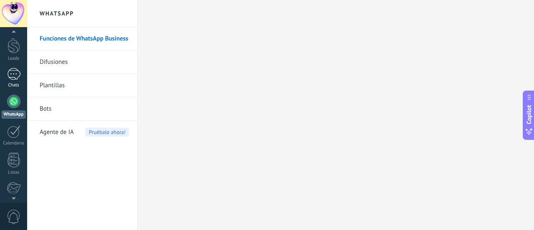
click at [14, 73] on div "1" at bounding box center [13, 74] width 13 height 12
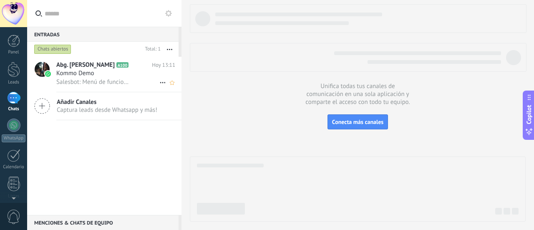
click at [101, 74] on div "Kommo Demo" at bounding box center [115, 73] width 119 height 8
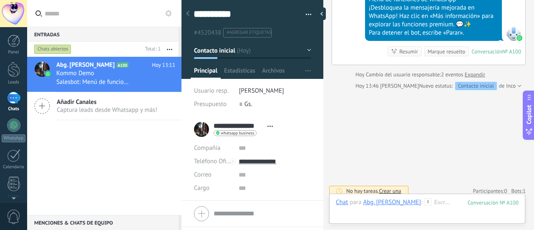
scroll to position [542, 0]
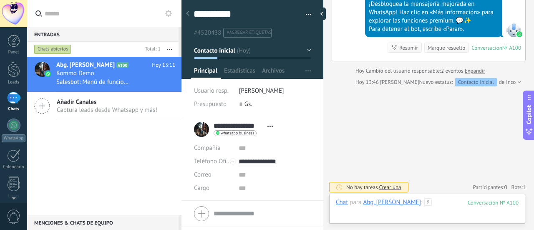
click at [409, 219] on div at bounding box center [427, 210] width 183 height 25
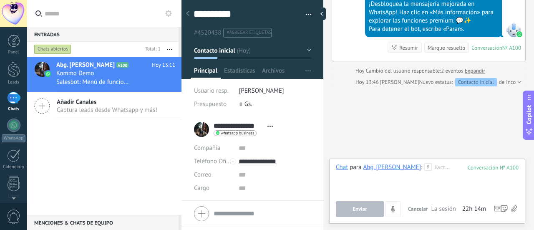
click at [485, 169] on div "100" at bounding box center [493, 167] width 51 height 7
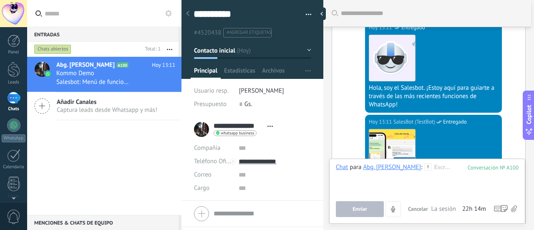
scroll to position [83, 0]
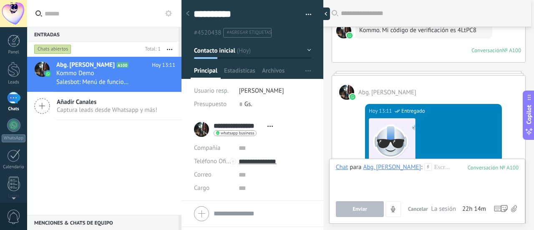
click at [323, 15] on div at bounding box center [324, 14] width 13 height 13
type textarea "**********"
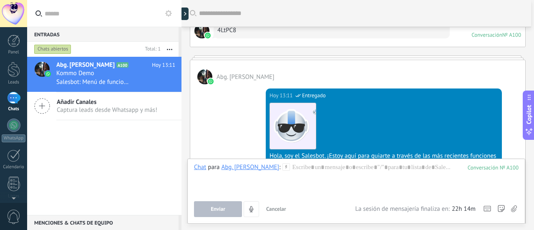
scroll to position [0, 0]
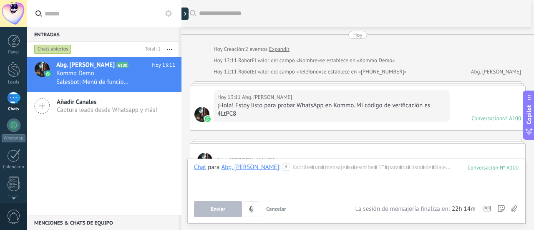
click at [13, 90] on div "Panel Leads 1 Chats WhatsApp Clientes" at bounding box center [13, 177] width 27 height 285
drag, startPoint x: 351, startPoint y: 147, endPoint x: 289, endPoint y: 149, distance: 62.6
click at [350, 148] on div "Abg. [PERSON_NAME]" at bounding box center [357, 156] width 335 height 24
click at [103, 109] on span "Captura leads desde Whatsapp y más!" at bounding box center [107, 110] width 101 height 8
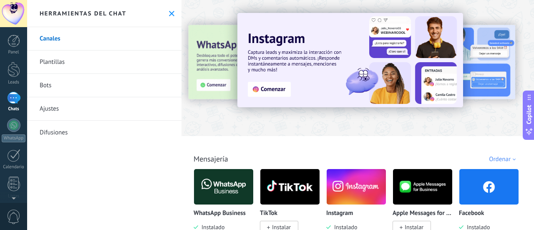
click at [169, 12] on icon at bounding box center [171, 13] width 5 height 5
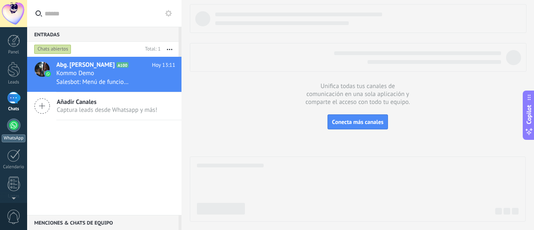
click at [10, 132] on link "WhatsApp" at bounding box center [13, 131] width 27 height 24
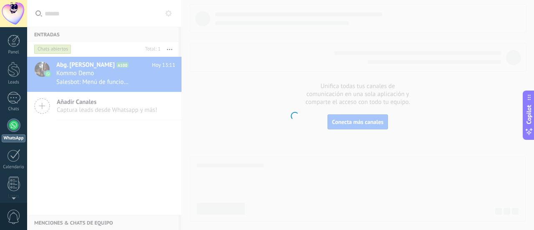
scroll to position [24, 0]
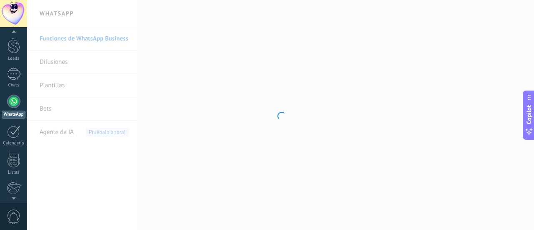
click at [193, 128] on body ".abccls-1,.abccls-2{fill-rule:evenodd}.abccls-2{fill:#fff} .abfcls-1{fill:none}…" at bounding box center [267, 115] width 534 height 230
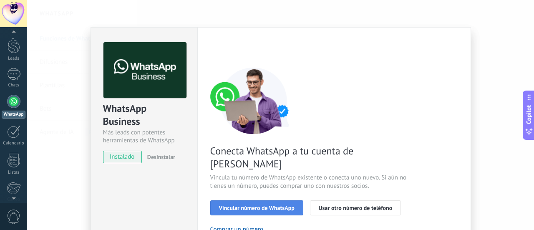
scroll to position [42, 0]
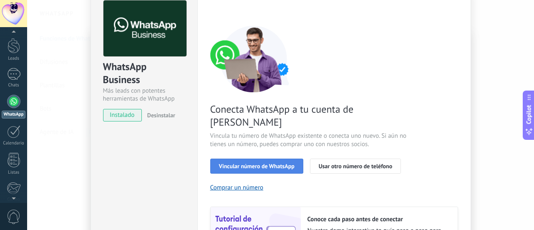
click at [257, 163] on span "Vincular número de WhatsApp" at bounding box center [257, 166] width 76 height 6
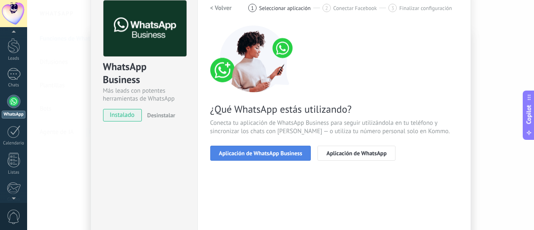
click at [256, 151] on span "Aplicación de WhatsApp Business" at bounding box center [260, 153] width 83 height 6
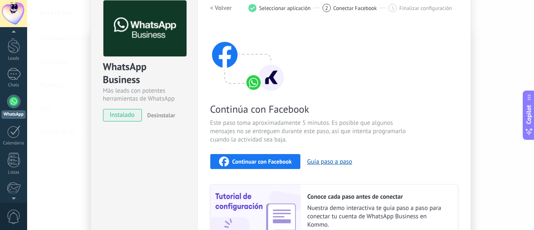
click at [263, 159] on span "Continuar con Facebook" at bounding box center [262, 162] width 60 height 6
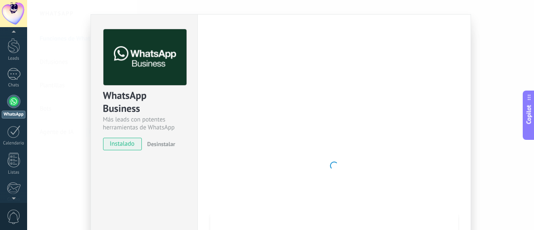
scroll to position [0, 0]
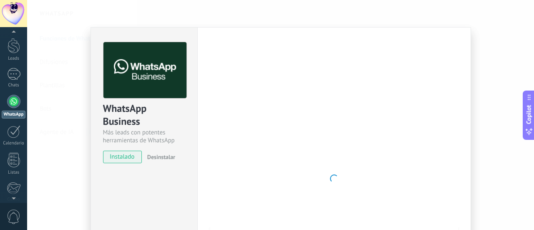
click at [119, 157] on span "instalado" at bounding box center [122, 157] width 38 height 13
drag, startPoint x: 112, startPoint y: 162, endPoint x: 126, endPoint y: 160, distance: 13.9
click at [123, 160] on span "instalado" at bounding box center [122, 157] width 38 height 13
drag, startPoint x: 376, startPoint y: 143, endPoint x: 368, endPoint y: 144, distance: 8.0
click at [373, 144] on div at bounding box center [334, 178] width 248 height 273
